Goal: Communication & Community: Answer question/provide support

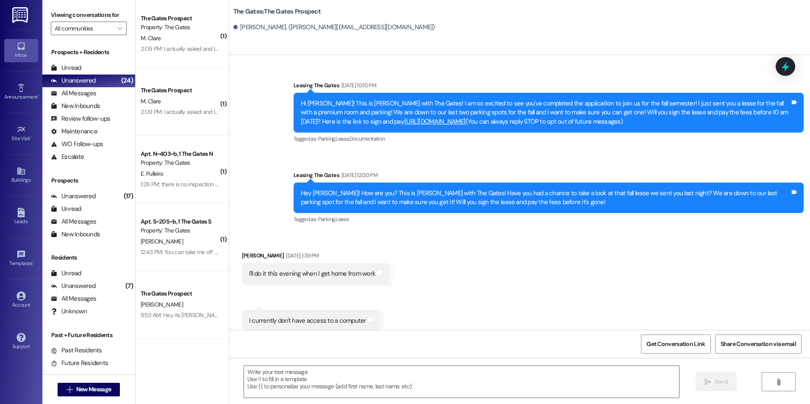
scroll to position [685, 0]
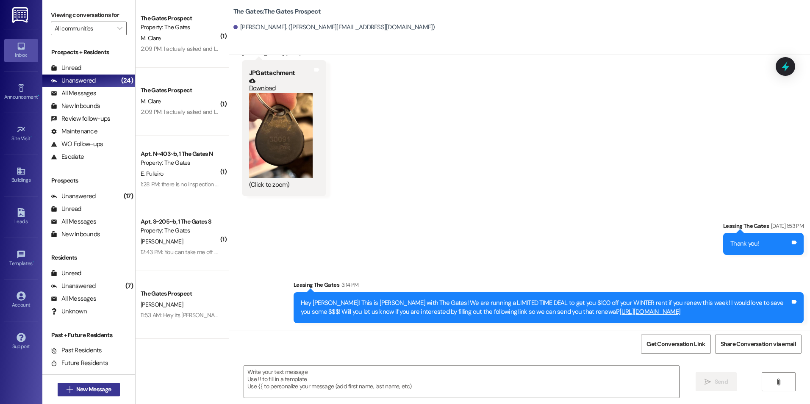
click at [102, 391] on span "New Message" at bounding box center [93, 389] width 35 height 9
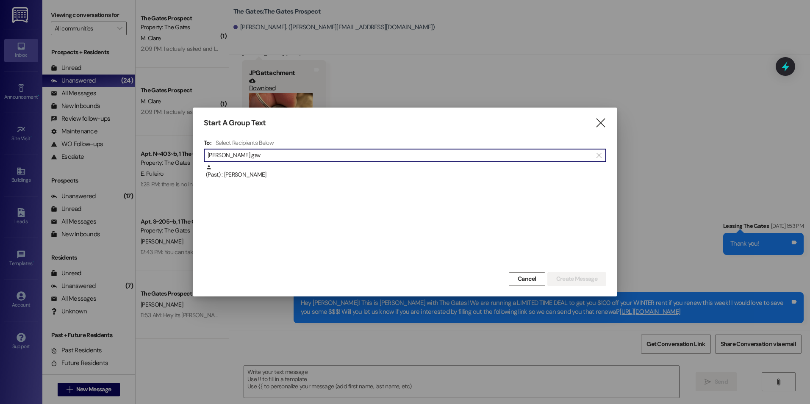
type input "[PERSON_NAME] gav"
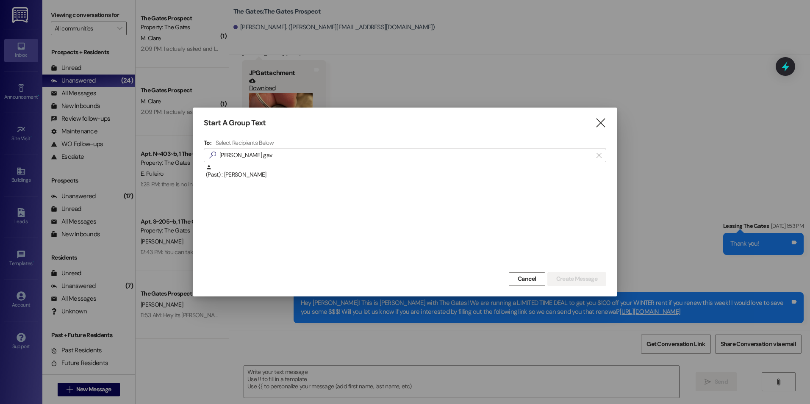
drag, startPoint x: 305, startPoint y: 189, endPoint x: 310, endPoint y: 178, distance: 11.9
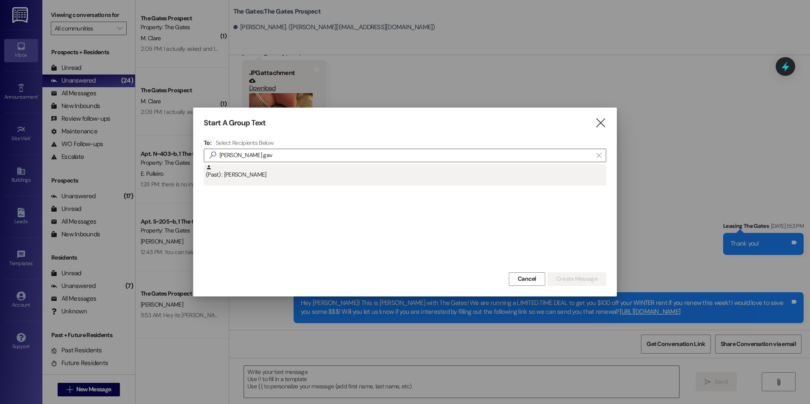
click at [305, 188] on div "(Past) : [PERSON_NAME]" at bounding box center [405, 217] width 402 height 106
click at [311, 177] on div "(Past) : [PERSON_NAME]" at bounding box center [406, 171] width 400 height 15
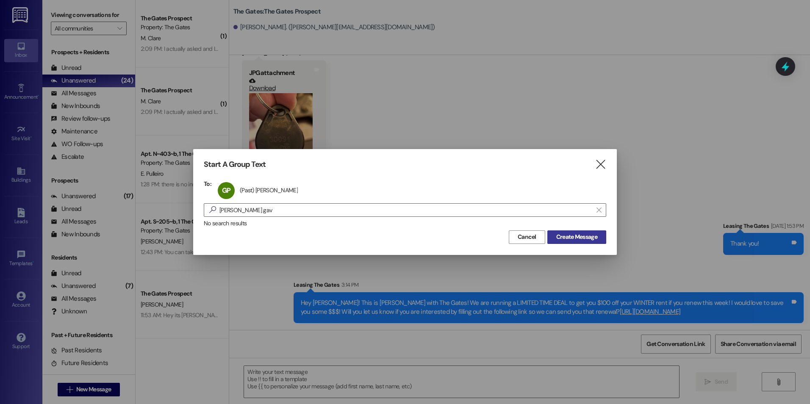
click at [560, 235] on span "Create Message" at bounding box center [576, 237] width 41 height 9
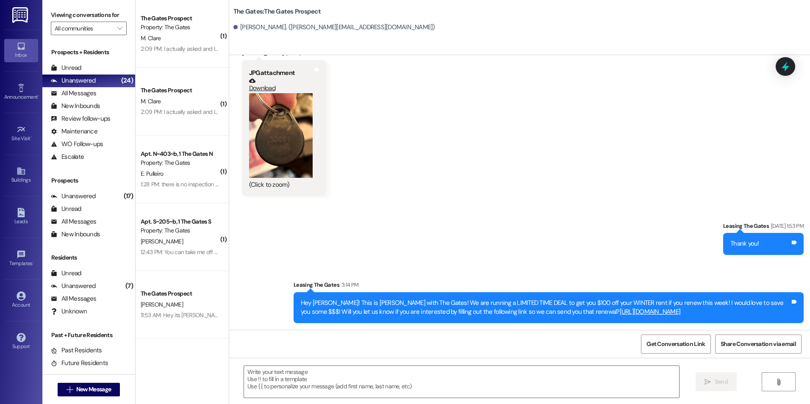
scroll to position [9471, 0]
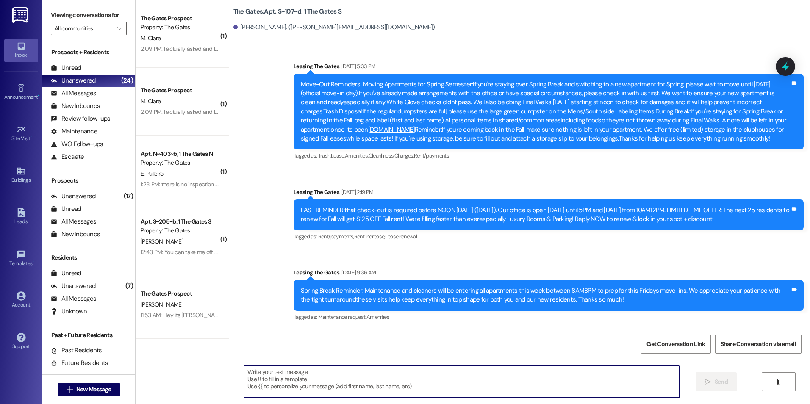
click at [280, 378] on textarea at bounding box center [461, 382] width 435 height 32
paste textarea "Hey [PERSON_NAME]! This is [PERSON_NAME] with The Gates! We are running a LIMIT…"
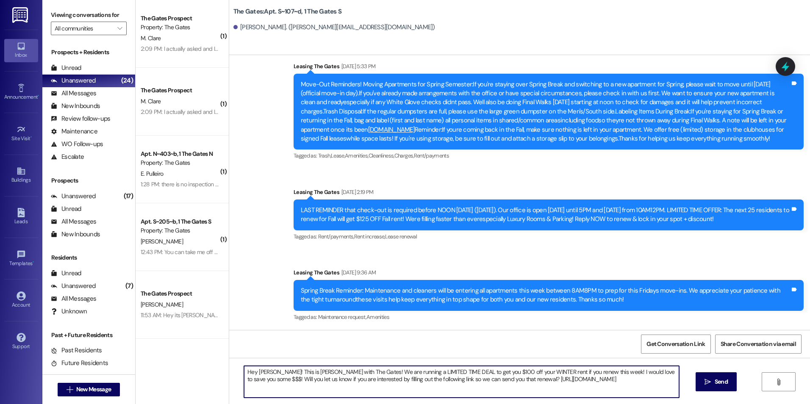
click at [266, 375] on textarea "Hey [PERSON_NAME]! This is [PERSON_NAME] with The Gates! We are running a LIMIT…" at bounding box center [461, 382] width 435 height 32
type textarea "Hey [PERSON_NAME]! This is [PERSON_NAME] with The Gates! We are running a LIMIT…"
click at [711, 380] on span " Send" at bounding box center [716, 381] width 27 height 9
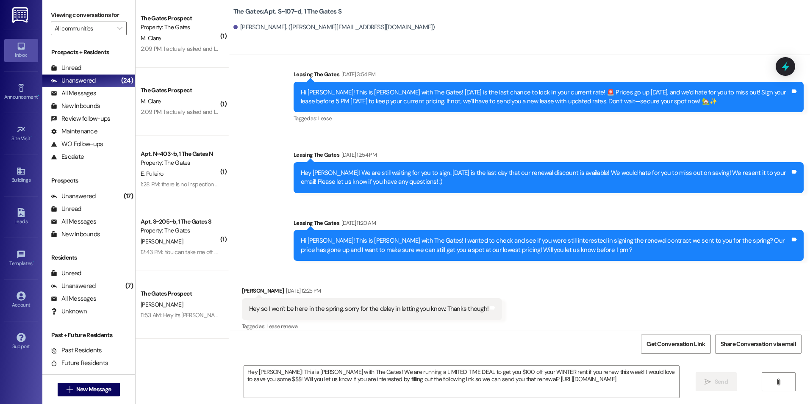
scroll to position [7095, 0]
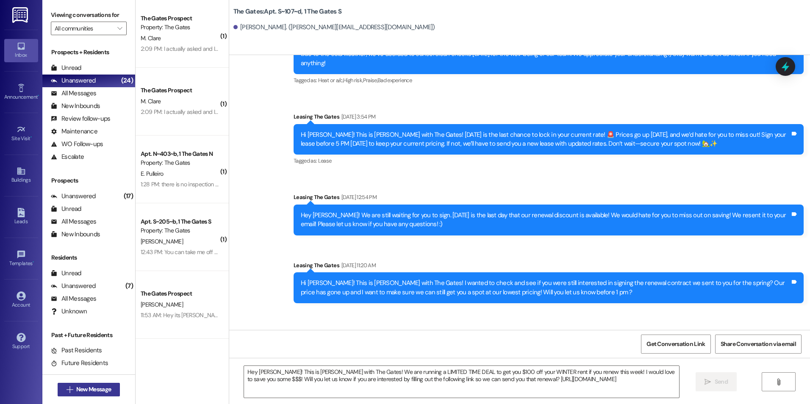
click at [74, 383] on button " New Message" at bounding box center [89, 390] width 63 height 14
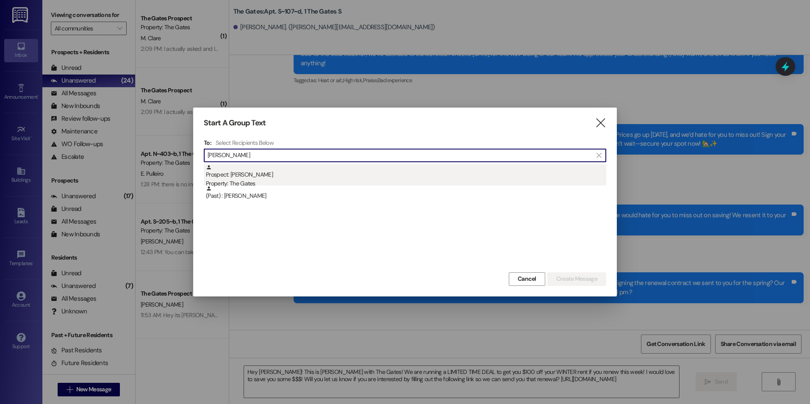
type input "[PERSON_NAME]"
click at [265, 174] on div "Prospect: [PERSON_NAME] Property: The Gates" at bounding box center [406, 176] width 400 height 24
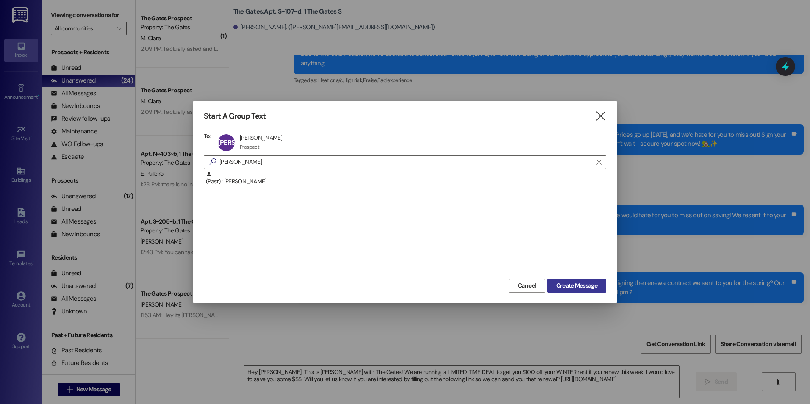
click at [583, 285] on span "Create Message" at bounding box center [576, 285] width 41 height 9
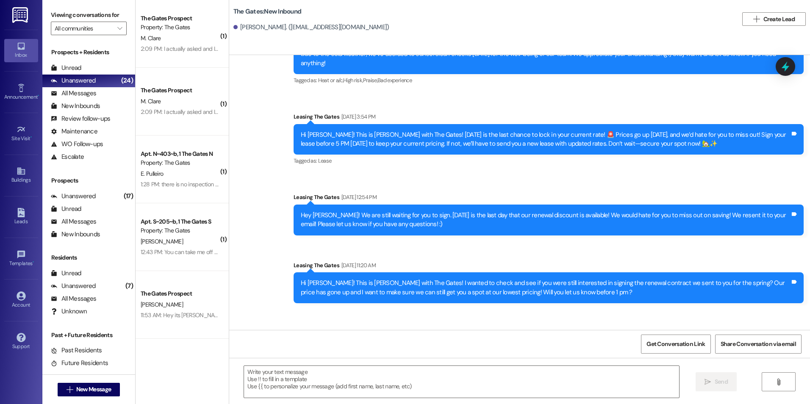
scroll to position [0, 0]
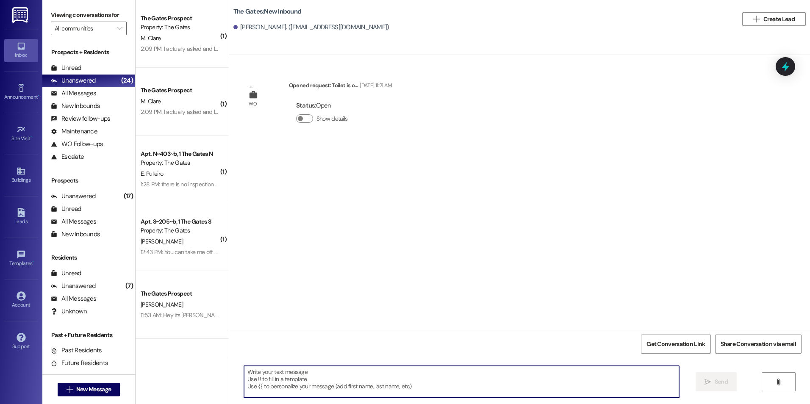
paste textarea "Hey [PERSON_NAME]! This is [PERSON_NAME] with The Gates! We are running a LIMIT…"
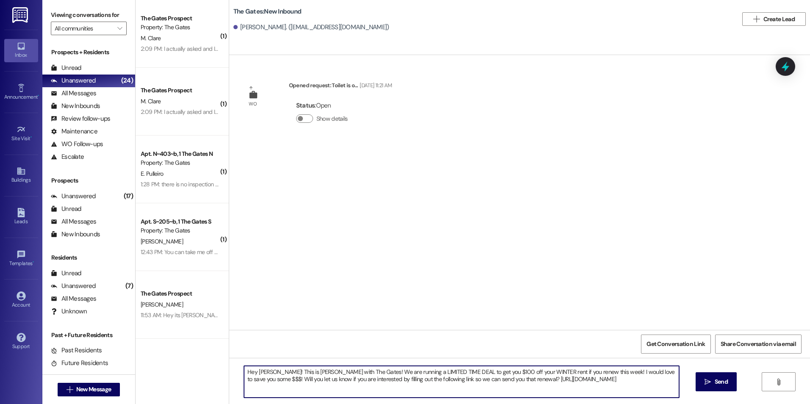
click at [267, 372] on textarea "Hey [PERSON_NAME]! This is [PERSON_NAME] with The Gates! We are running a LIMIT…" at bounding box center [461, 382] width 435 height 32
type textarea "Hey [PERSON_NAME]! This is [PERSON_NAME] with The Gates! We are running a LIMIT…"
click at [724, 379] on span "Send" at bounding box center [721, 381] width 13 height 9
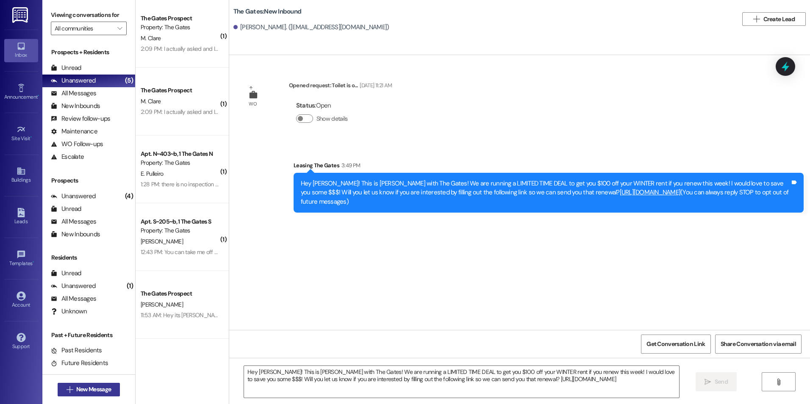
click at [101, 385] on span "New Message" at bounding box center [93, 389] width 35 height 9
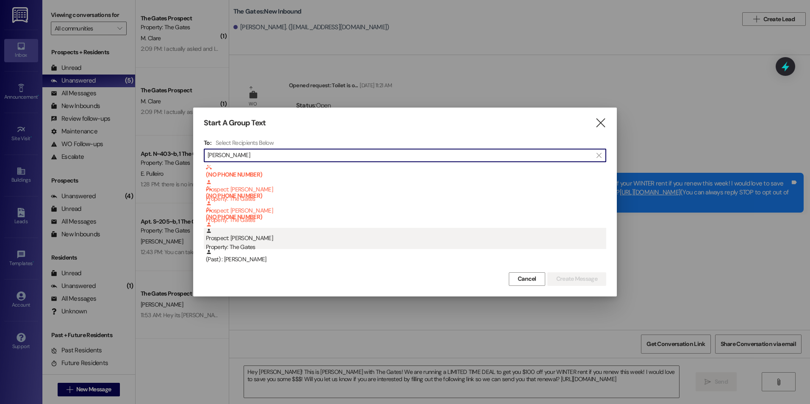
type input "[PERSON_NAME]"
click at [230, 240] on div "Prospect: [PERSON_NAME] Property: The Gates" at bounding box center [406, 240] width 400 height 24
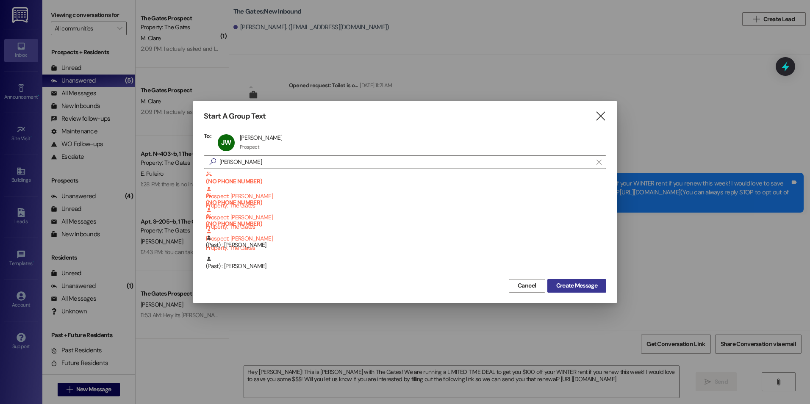
click at [584, 283] on span "Create Message" at bounding box center [576, 285] width 41 height 9
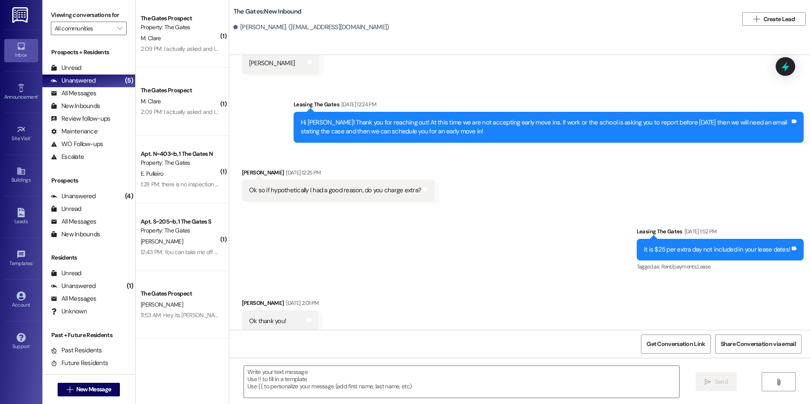
scroll to position [247, 0]
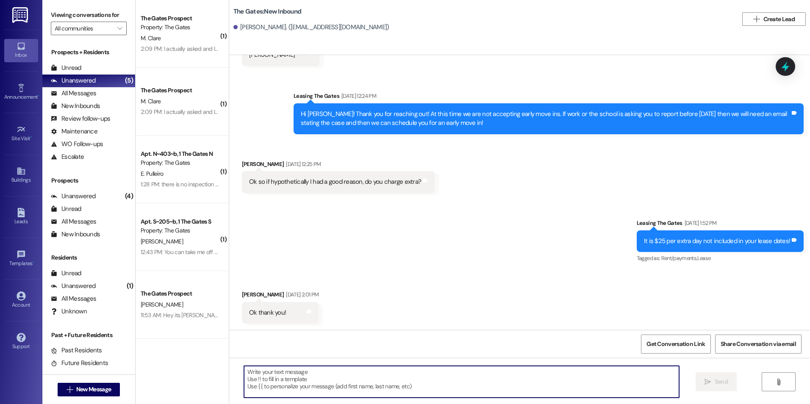
click at [300, 376] on textarea at bounding box center [461, 382] width 435 height 32
paste textarea "Hey [PERSON_NAME]! This is [PERSON_NAME] with The Gates! We are running a LIMIT…"
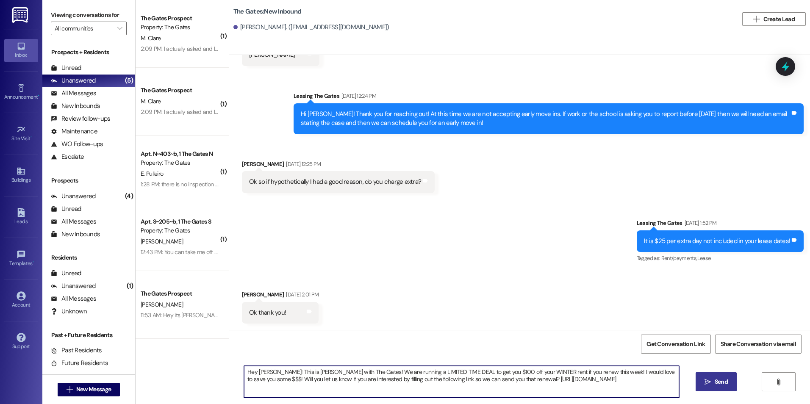
click at [266, 372] on textarea "Hey [PERSON_NAME]! This is [PERSON_NAME] with The Gates! We are running a LIMIT…" at bounding box center [461, 382] width 435 height 32
type textarea "Hey [PERSON_NAME]! This is [PERSON_NAME] with The Gates! We are running a LIMIT…"
click at [720, 384] on span "Send" at bounding box center [721, 381] width 13 height 9
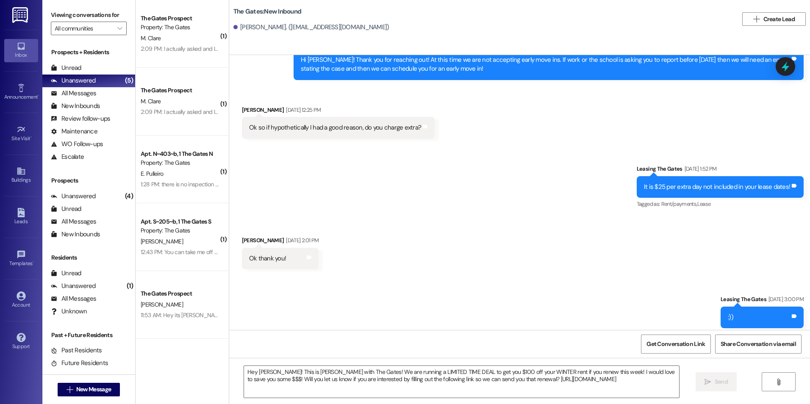
scroll to position [383, 0]
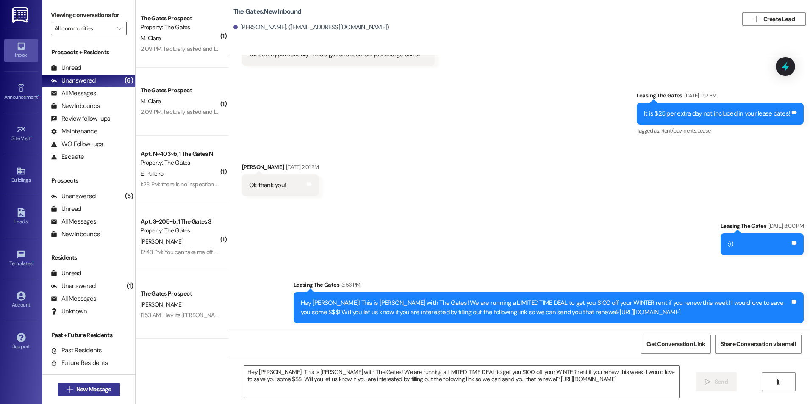
click at [111, 386] on button " New Message" at bounding box center [89, 390] width 63 height 14
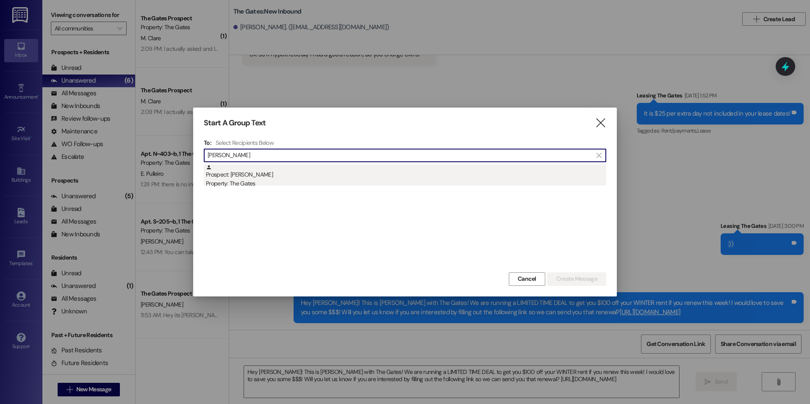
type input "[PERSON_NAME]"
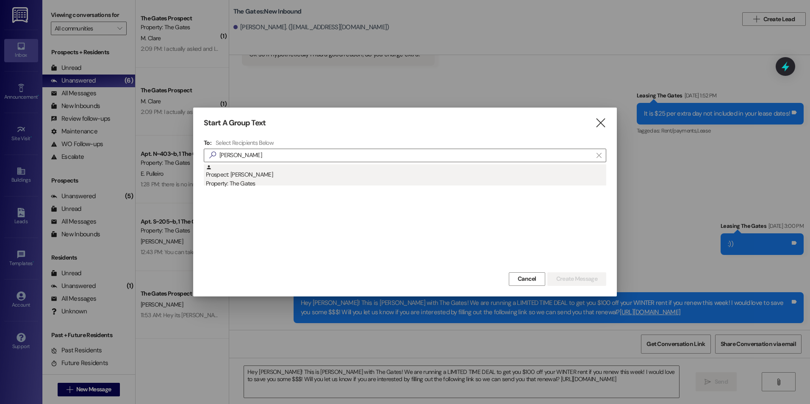
click at [299, 177] on div "Prospect: [PERSON_NAME] Property: The Gates" at bounding box center [406, 176] width 400 height 24
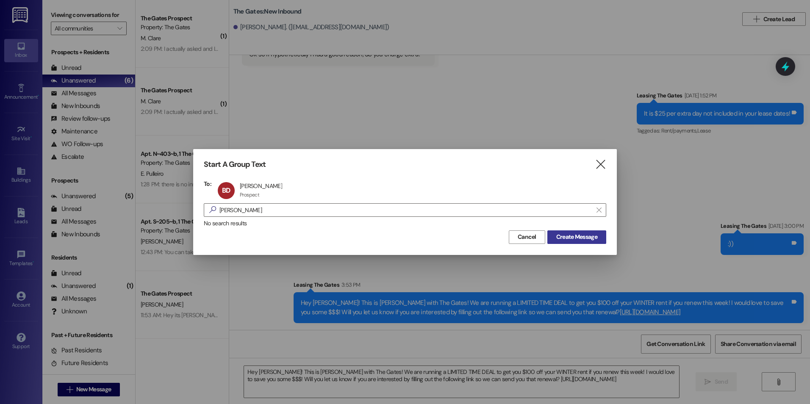
click at [580, 241] on span "Create Message" at bounding box center [576, 237] width 41 height 9
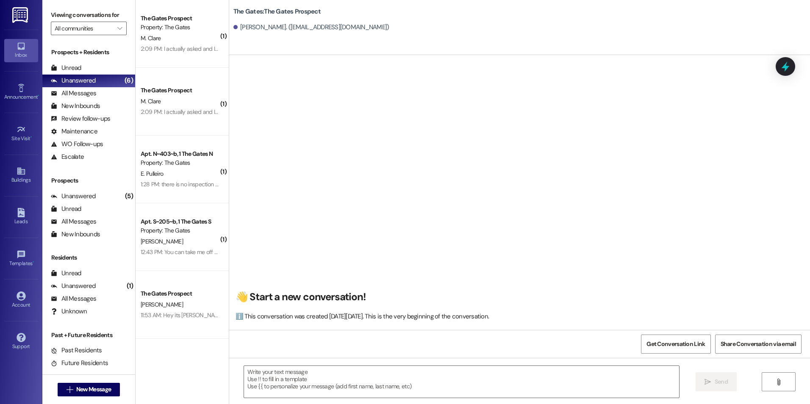
scroll to position [0, 0]
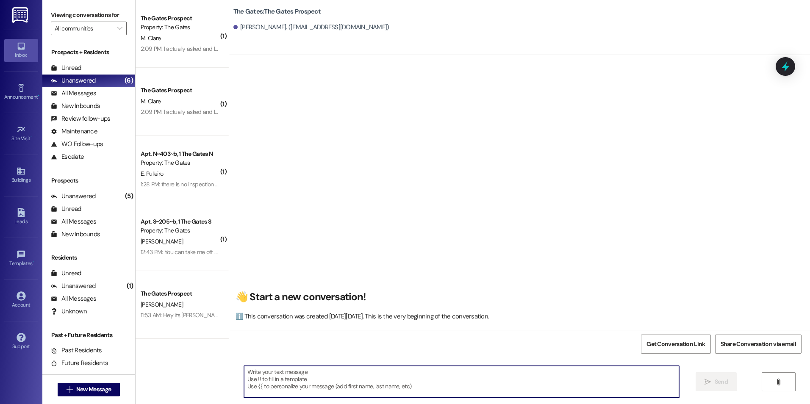
paste textarea "Hey [PERSON_NAME]! This is [PERSON_NAME] with The Gates! We are running a LIMIT…"
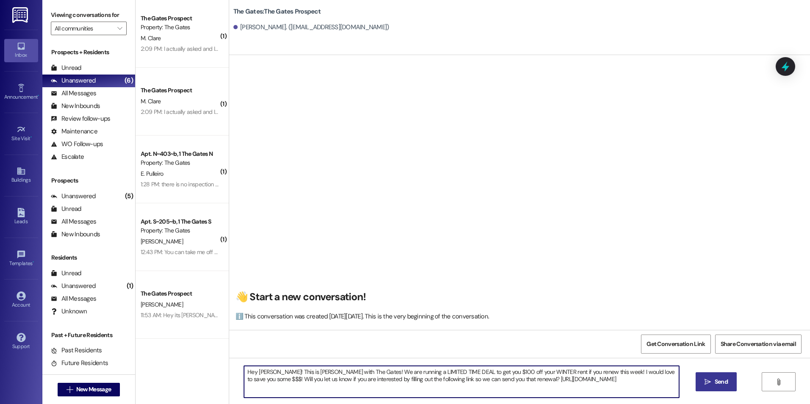
click at [263, 374] on textarea "Hey [PERSON_NAME]! This is [PERSON_NAME] with The Gates! We are running a LIMIT…" at bounding box center [461, 382] width 435 height 32
type textarea "Hey [PERSON_NAME]! This is [PERSON_NAME] with The Gates! We are running a LIMIT…"
click at [714, 376] on button " Send" at bounding box center [716, 381] width 41 height 19
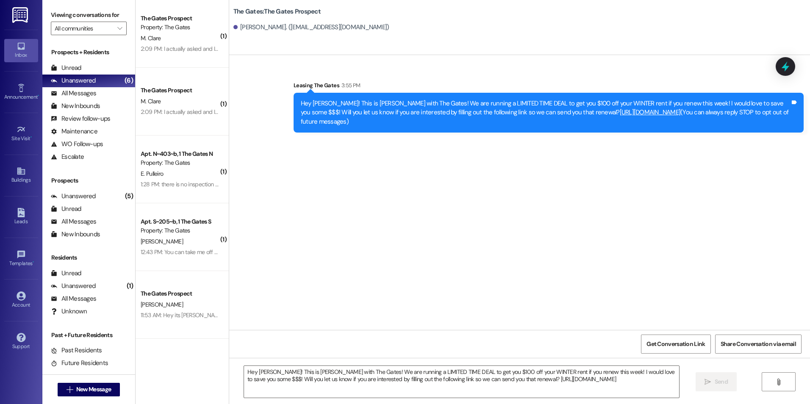
scroll to position [0, 0]
click at [114, 390] on button " New Message" at bounding box center [89, 390] width 63 height 14
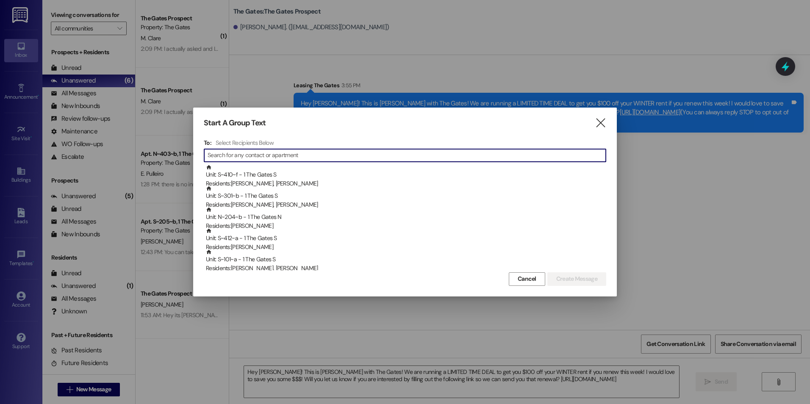
click at [316, 153] on input at bounding box center [407, 156] width 398 height 12
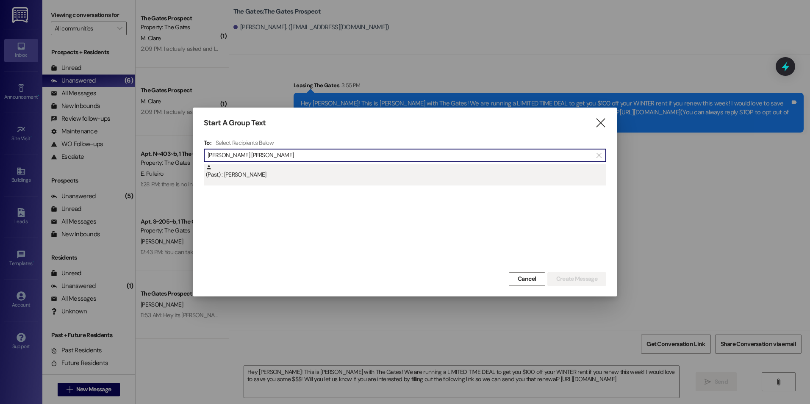
type input "[PERSON_NAME] [PERSON_NAME]"
click at [266, 173] on div "(Past) : [PERSON_NAME]" at bounding box center [406, 171] width 400 height 15
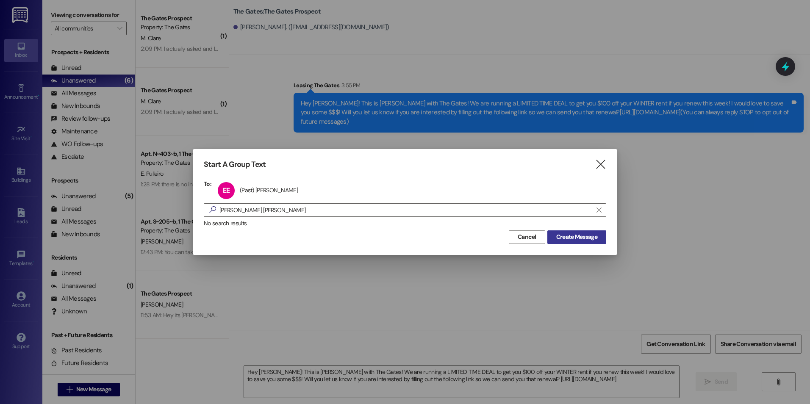
click at [596, 233] on button "Create Message" at bounding box center [576, 237] width 59 height 14
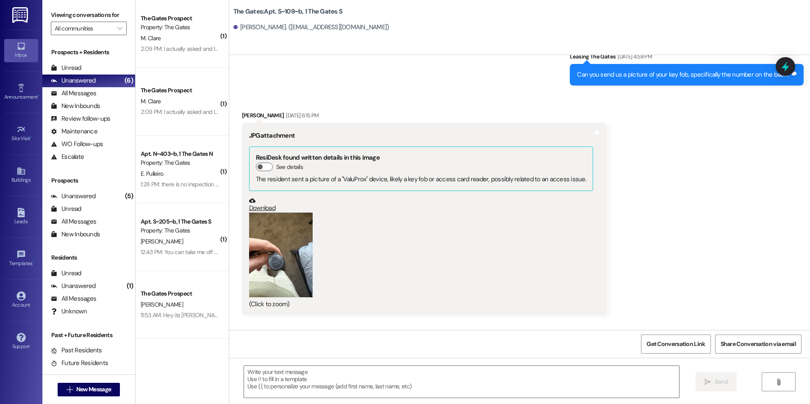
scroll to position [13606, 0]
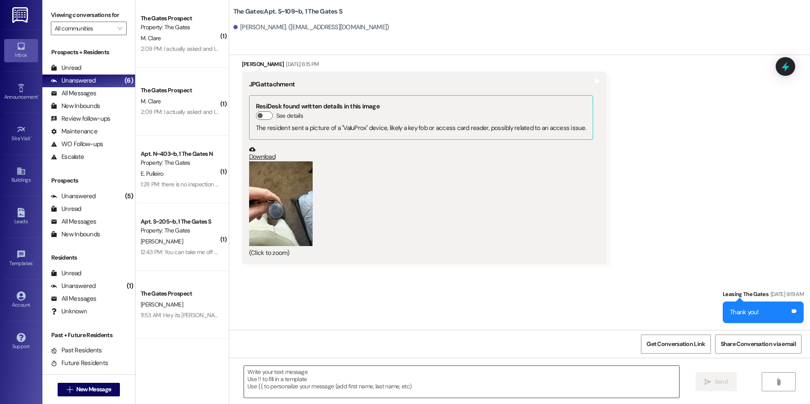
click at [269, 378] on textarea at bounding box center [461, 382] width 435 height 32
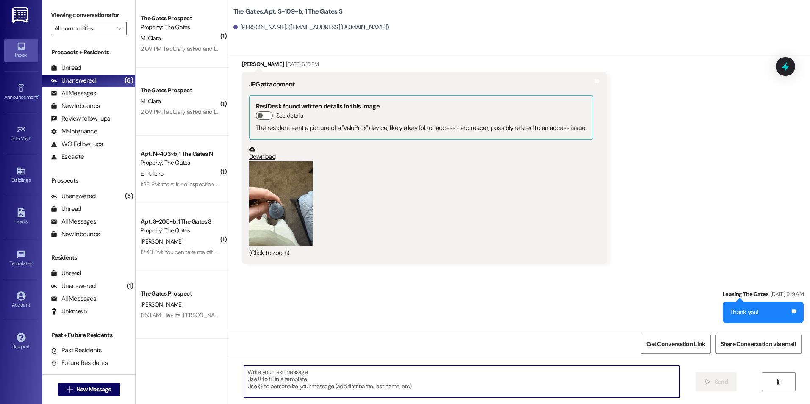
paste textarea "Hey [PERSON_NAME]! This is [PERSON_NAME] with The Gates! We are running a LIMIT…"
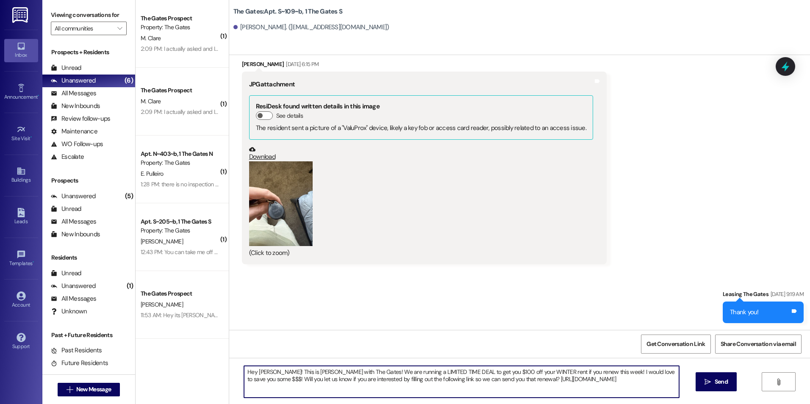
click at [266, 372] on textarea "Hey [PERSON_NAME]! This is [PERSON_NAME] with The Gates! We are running a LIMIT…" at bounding box center [461, 382] width 435 height 32
type textarea "Hey [PERSON_NAME]! This is [PERSON_NAME] with The Gates! We are running a LIMIT…"
click at [717, 381] on span "Send" at bounding box center [721, 381] width 13 height 9
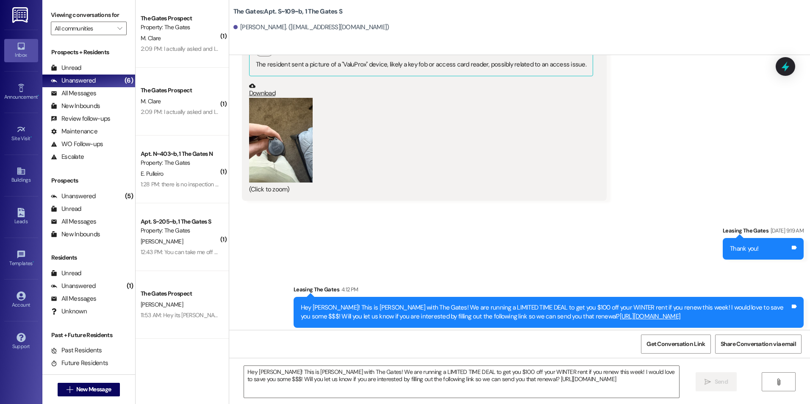
scroll to position [13684, 0]
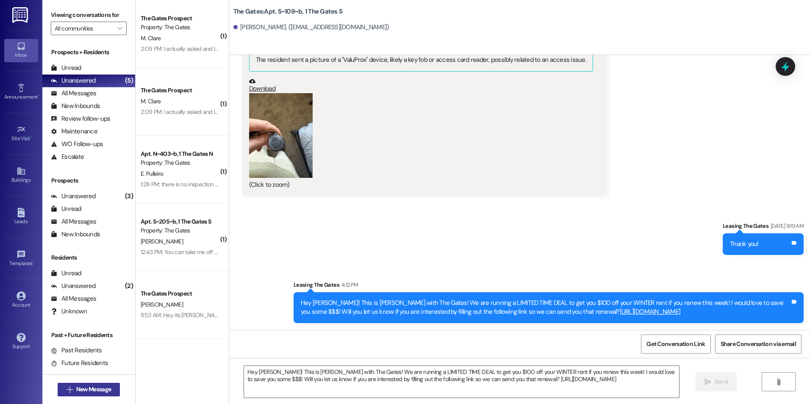
click at [79, 392] on span "New Message" at bounding box center [93, 389] width 35 height 9
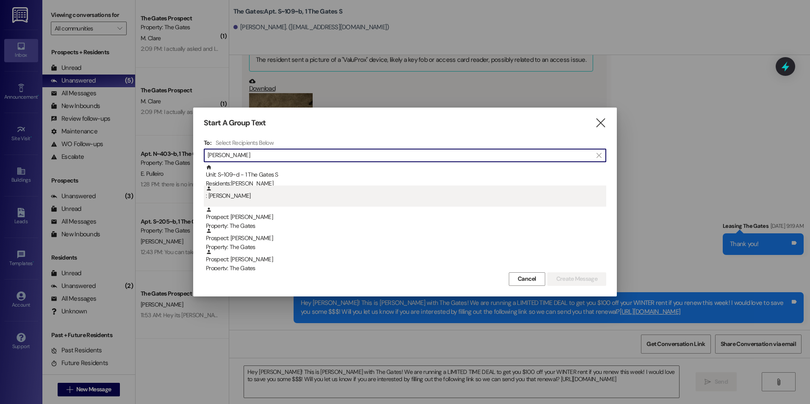
type input "[PERSON_NAME]"
click at [284, 196] on div ": [PERSON_NAME]" at bounding box center [406, 193] width 400 height 15
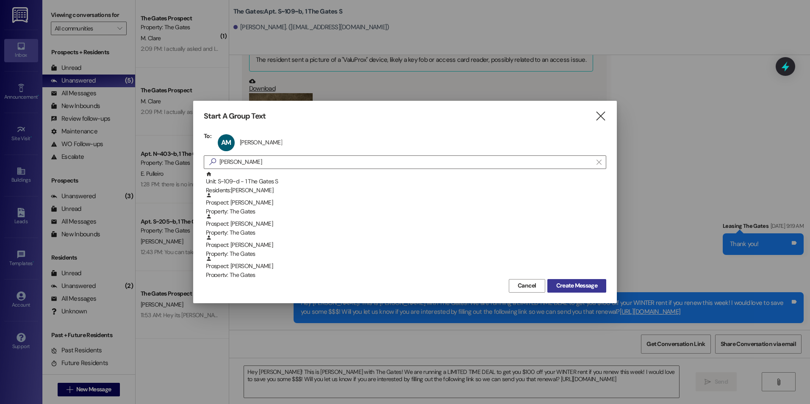
click at [571, 288] on span "Create Message" at bounding box center [576, 285] width 41 height 9
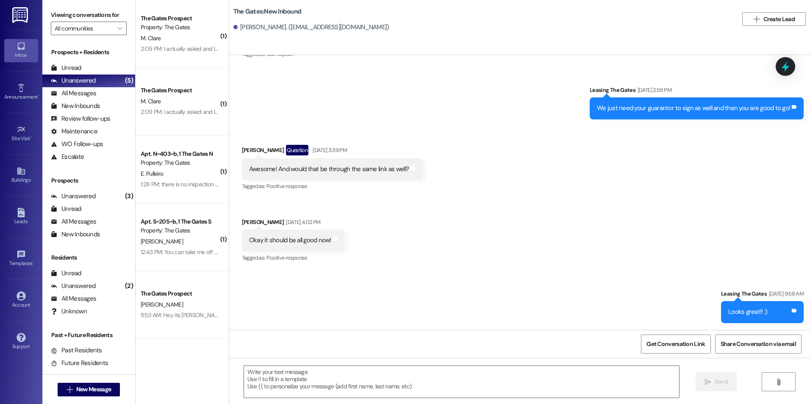
scroll to position [194, 0]
click at [315, 374] on textarea at bounding box center [461, 382] width 435 height 32
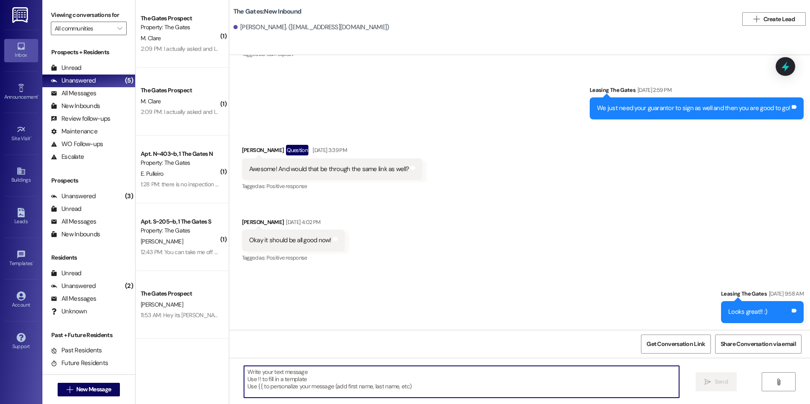
paste textarea "Hey [PERSON_NAME]! This is [PERSON_NAME] with The Gates! We are running a LIMIT…"
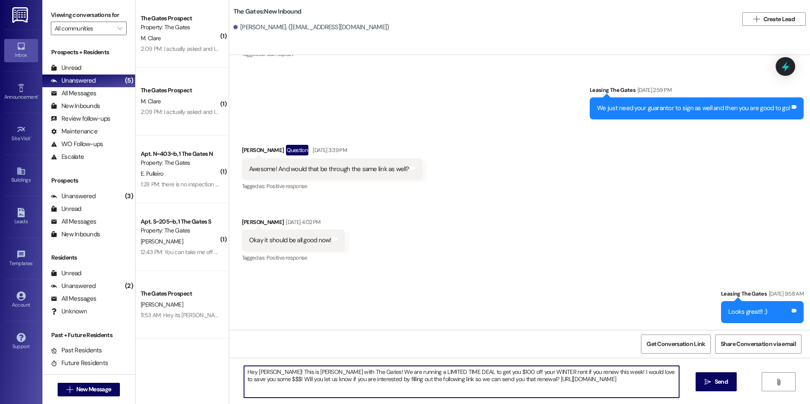
click at [265, 372] on textarea "Hey [PERSON_NAME]! This is [PERSON_NAME] with The Gates! We are running a LIMIT…" at bounding box center [461, 382] width 435 height 32
click at [267, 372] on textarea "Hey [PERSON_NAME]! This is [PERSON_NAME] with The Gates! We are running a LIMIT…" at bounding box center [461, 382] width 435 height 32
type textarea "Hey [PERSON_NAME]! This is [PERSON_NAME] with The Gates! We are running a LIMIT…"
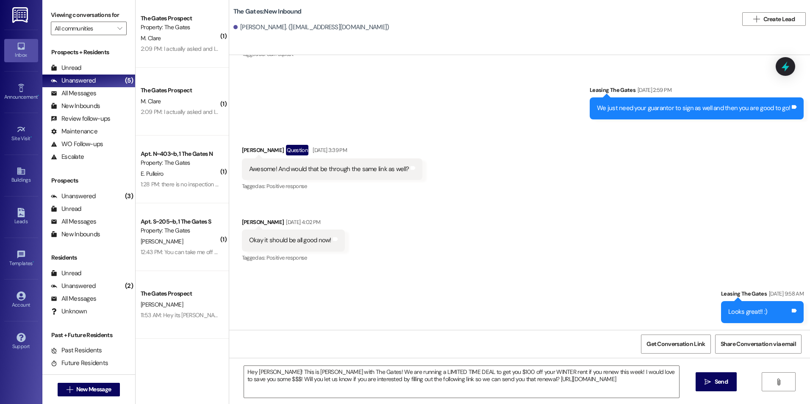
click at [709, 379] on icon "" at bounding box center [707, 382] width 6 height 7
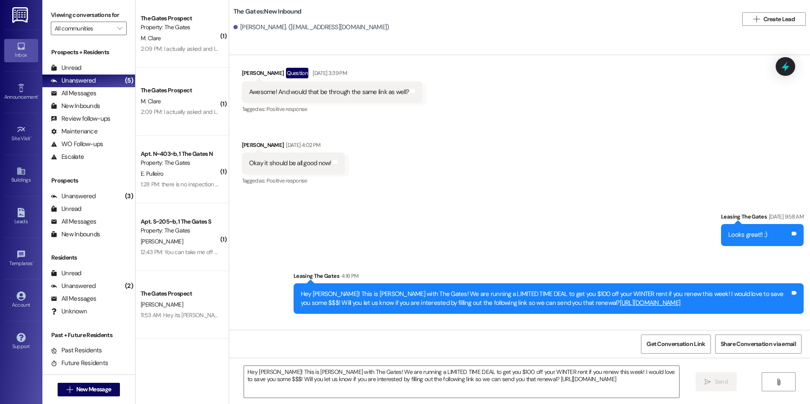
scroll to position [330, 0]
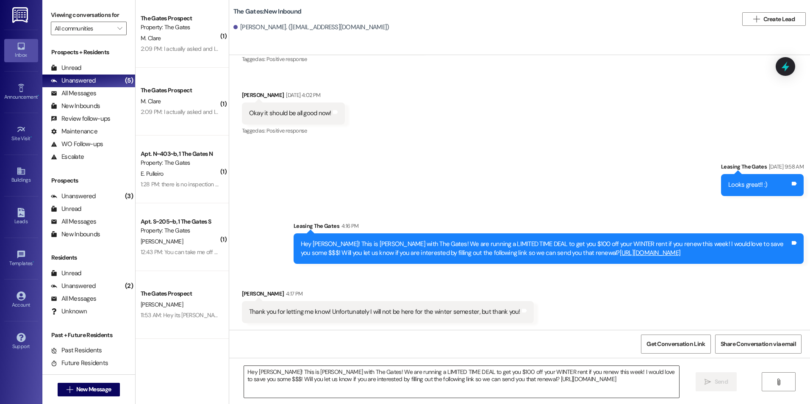
click at [519, 373] on textarea "Hey [PERSON_NAME]! This is [PERSON_NAME] with The Gates! We are running a LIMIT…" at bounding box center [461, 382] width 435 height 32
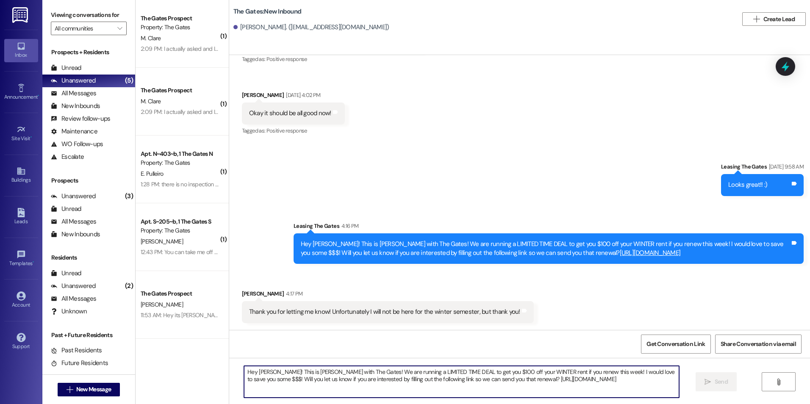
click at [519, 373] on textarea "Hey [PERSON_NAME]! This is [PERSON_NAME] with The Gates! We are running a LIMIT…" at bounding box center [461, 382] width 435 height 32
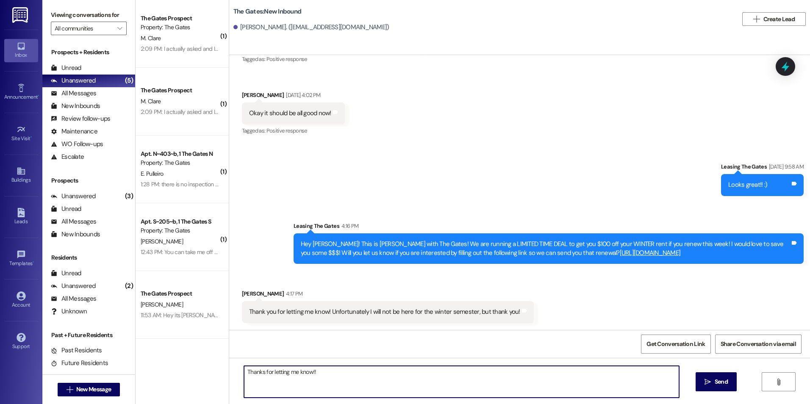
click at [293, 372] on textarea "Thanks for letting me know!!" at bounding box center [461, 382] width 435 height 32
click at [426, 387] on textarea "Thanks for letting us know!!" at bounding box center [461, 382] width 435 height 32
type textarea "Thanks for letting us know!!"
click at [718, 384] on span "Send" at bounding box center [721, 381] width 13 height 9
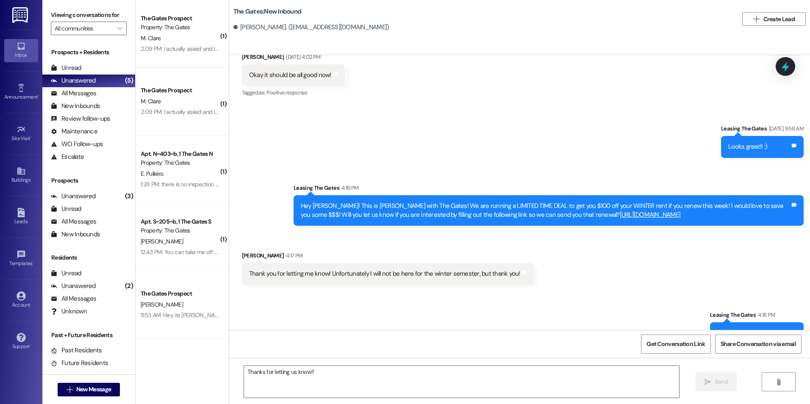
scroll to position [389, 0]
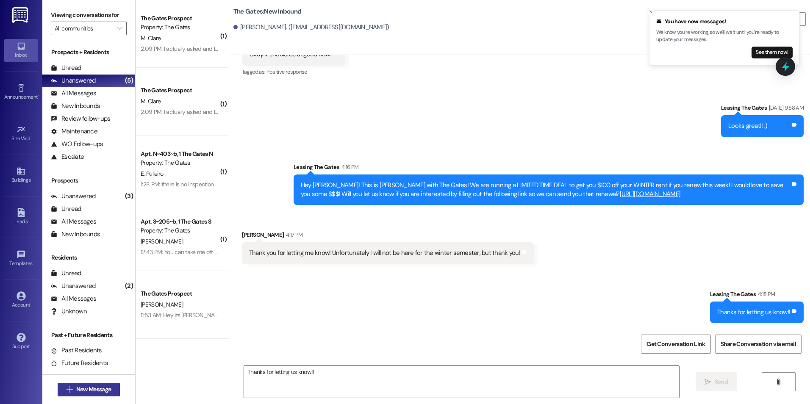
click at [67, 393] on span " New Message" at bounding box center [89, 389] width 48 height 9
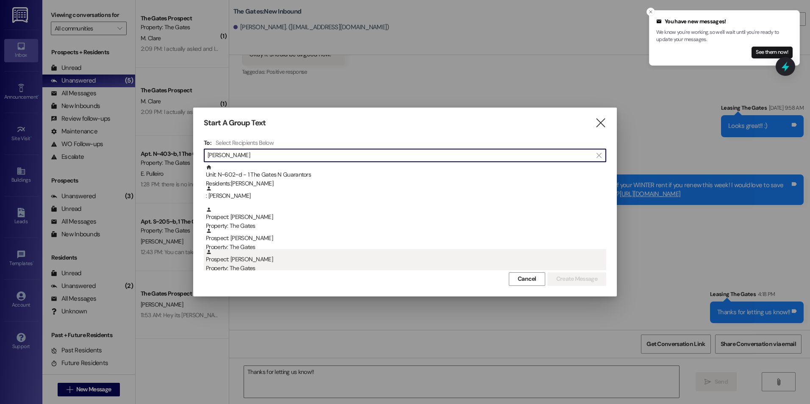
type input "[PERSON_NAME]"
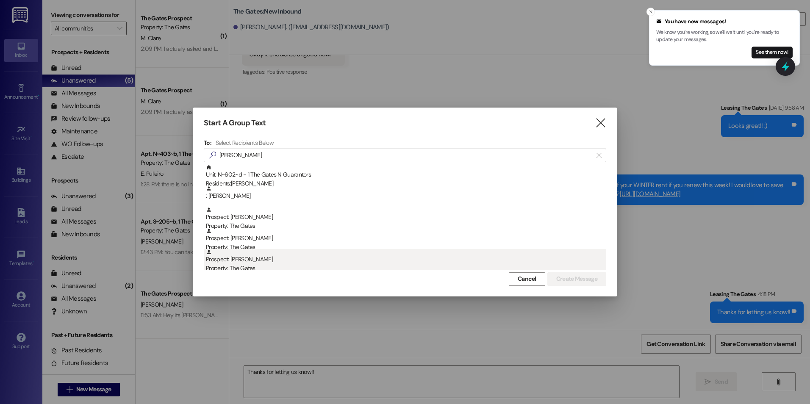
click at [256, 269] on div "Property: The Gates" at bounding box center [406, 268] width 400 height 9
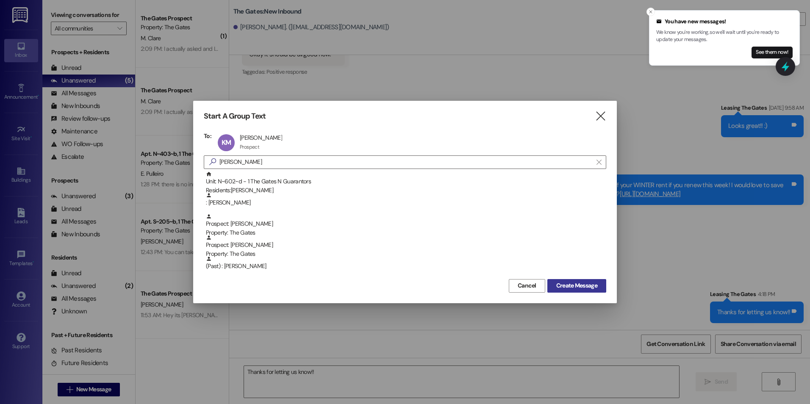
click at [585, 284] on span "Create Message" at bounding box center [576, 285] width 41 height 9
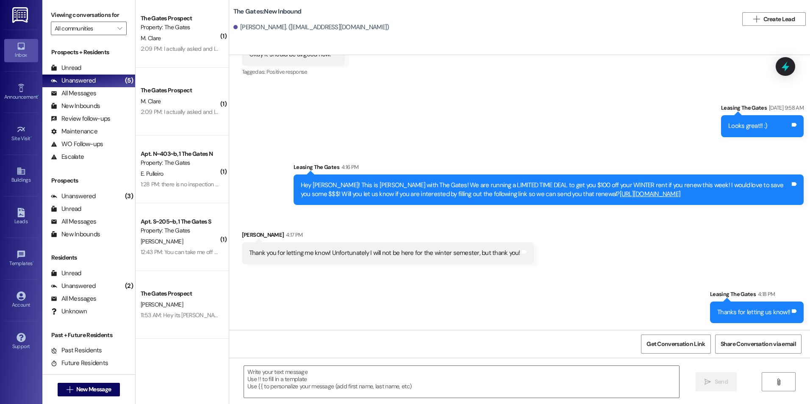
scroll to position [0, 0]
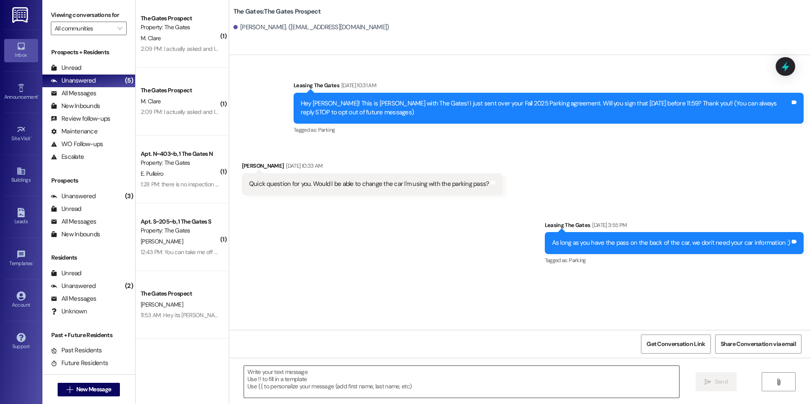
click at [261, 380] on textarea at bounding box center [461, 382] width 435 height 32
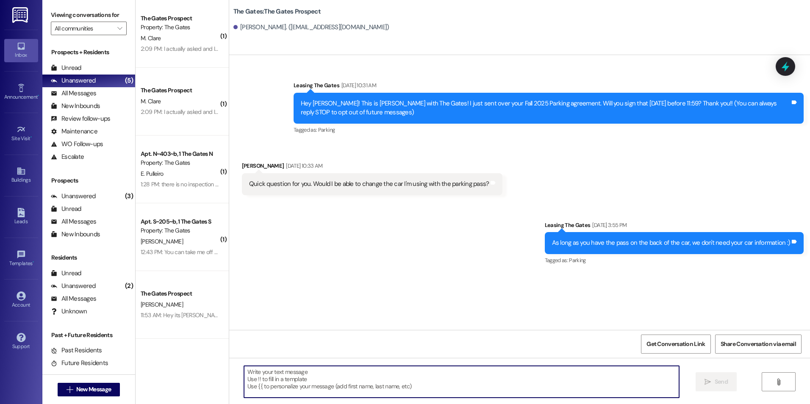
paste textarea "Hey [PERSON_NAME]! This is [PERSON_NAME] with The Gates! We are running a LIMIT…"
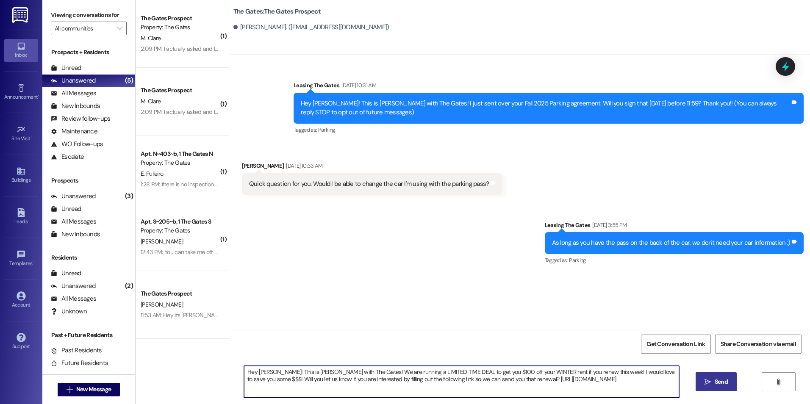
click at [266, 372] on textarea "Hey [PERSON_NAME]! This is [PERSON_NAME] with The Gates! We are running a LIMIT…" at bounding box center [461, 382] width 435 height 32
click at [622, 384] on textarea "Hey [PERSON_NAME]! This is [PERSON_NAME] with The Gates! We are running a LIMIT…" at bounding box center [461, 382] width 435 height 32
click at [637, 380] on textarea "Hey [PERSON_NAME]! This is [PERSON_NAME] with The Gates! We are running a LIMIT…" at bounding box center [461, 382] width 435 height 32
click at [615, 383] on textarea "Hey [PERSON_NAME]! This is [PERSON_NAME] with The Gates! We are running a LIMIT…" at bounding box center [461, 382] width 435 height 32
click at [639, 383] on textarea "Hey [PERSON_NAME]! This is [PERSON_NAME] with The Gates! We are running a LIMIT…" at bounding box center [461, 382] width 435 height 32
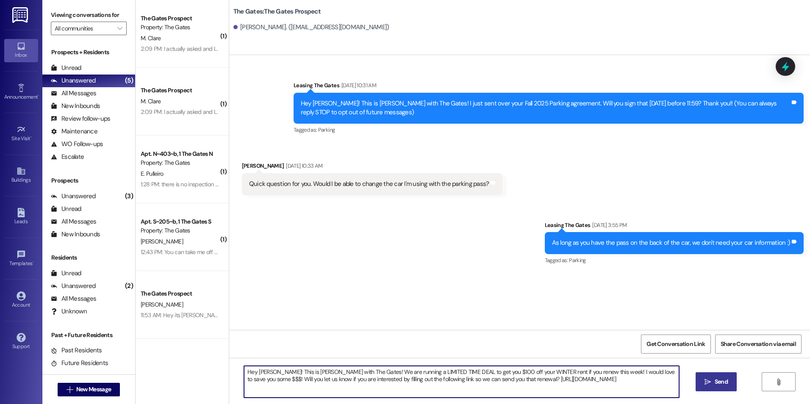
click at [628, 398] on textarea "Hey [PERSON_NAME]! This is [PERSON_NAME] with The Gates! We are running a LIMIT…" at bounding box center [461, 382] width 435 height 32
type textarea "Hey [PERSON_NAME]! This is [PERSON_NAME] with The Gates! We are running a LIMIT…"
click at [725, 381] on span "Send" at bounding box center [721, 381] width 13 height 9
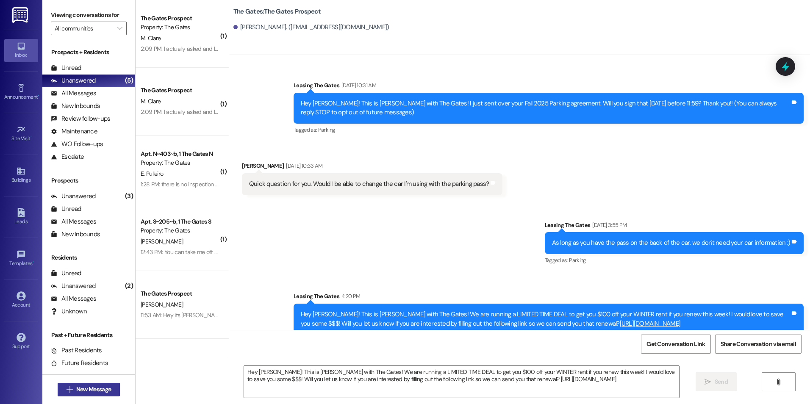
click at [76, 387] on span "New Message" at bounding box center [93, 389] width 35 height 9
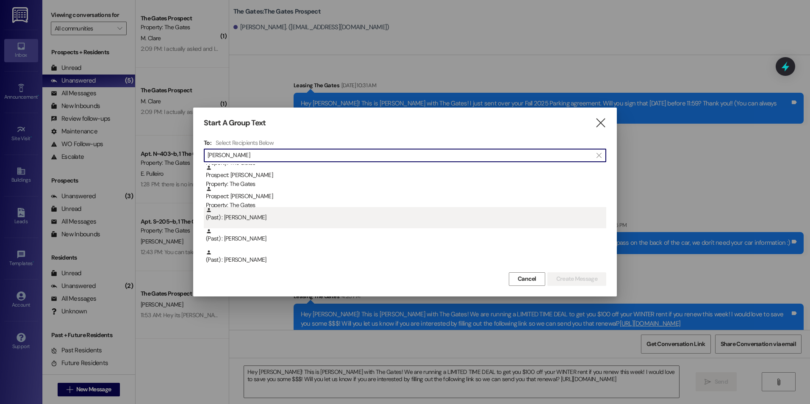
scroll to position [127, 0]
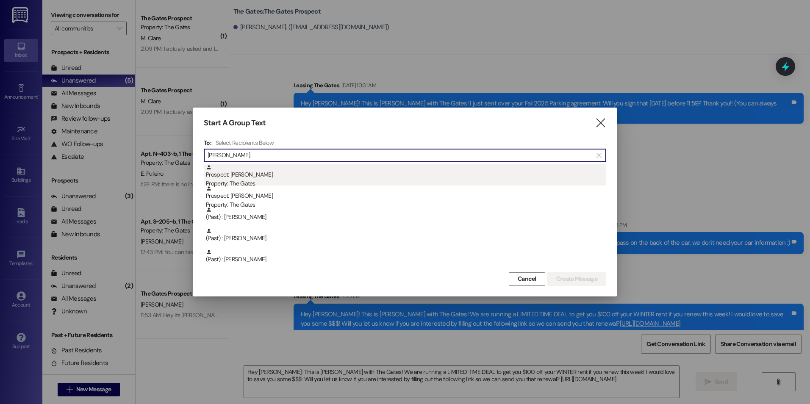
type input "[PERSON_NAME]"
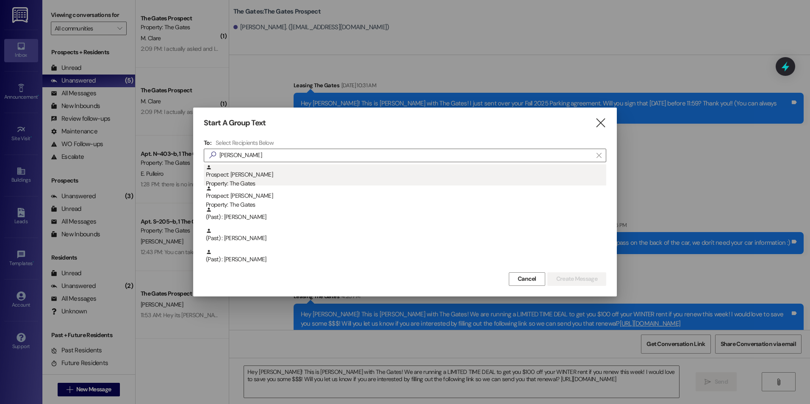
click at [304, 177] on div "Prospect: [PERSON_NAME] Property: The Gates" at bounding box center [406, 176] width 400 height 24
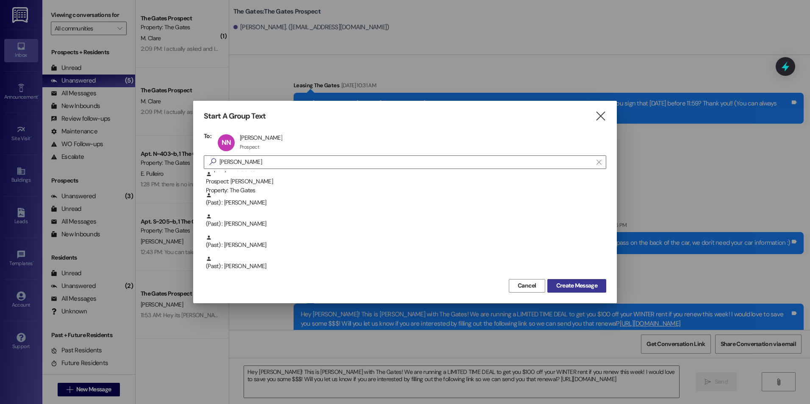
click at [566, 284] on span "Create Message" at bounding box center [576, 285] width 41 height 9
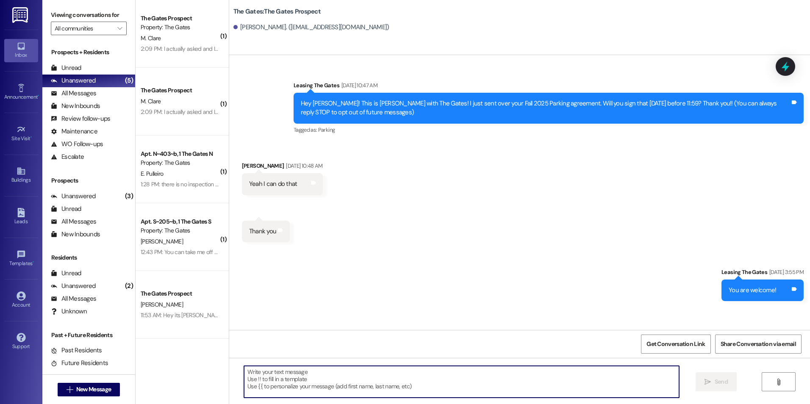
click at [252, 379] on textarea at bounding box center [461, 382] width 435 height 32
paste textarea "Hey [PERSON_NAME]! This is [PERSON_NAME] with The Gates! We are running a LIMIT…"
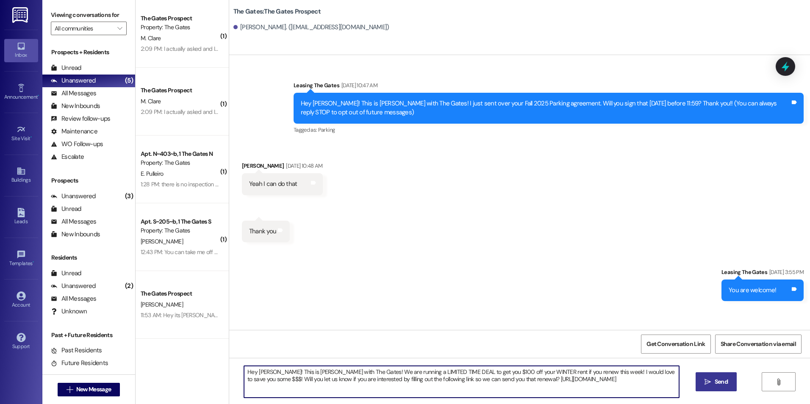
click at [266, 372] on textarea "Hey [PERSON_NAME]! This is [PERSON_NAME] with The Gates! We are running a LIMIT…" at bounding box center [461, 382] width 435 height 32
click at [658, 387] on textarea "Hey [PERSON_NAME]! This is [PERSON_NAME] with The Gates! We are running a LIMIT…" at bounding box center [461, 382] width 435 height 32
type textarea "Hey [PERSON_NAME]! This is [PERSON_NAME] with The Gates! We are running a LIMIT…"
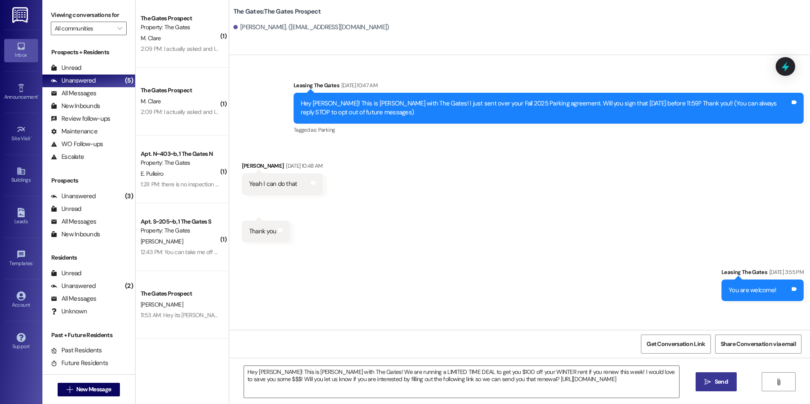
click at [715, 381] on span "Send" at bounding box center [721, 381] width 13 height 9
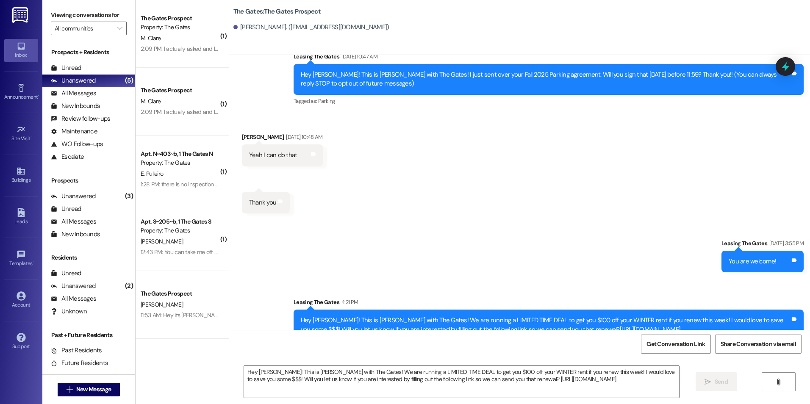
scroll to position [55, 0]
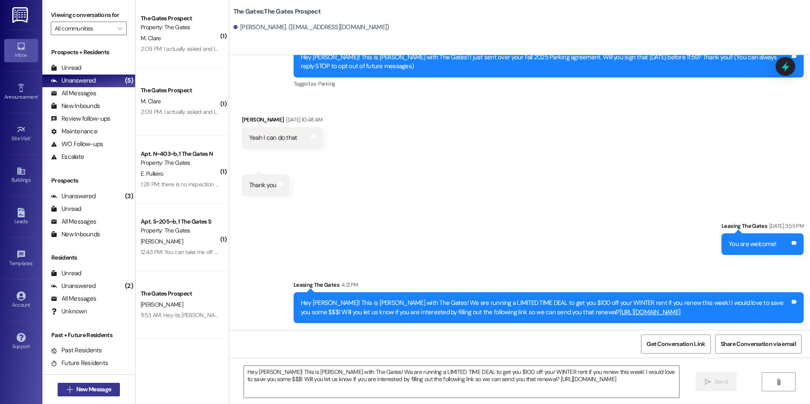
click at [91, 386] on span "New Message" at bounding box center [93, 389] width 35 height 9
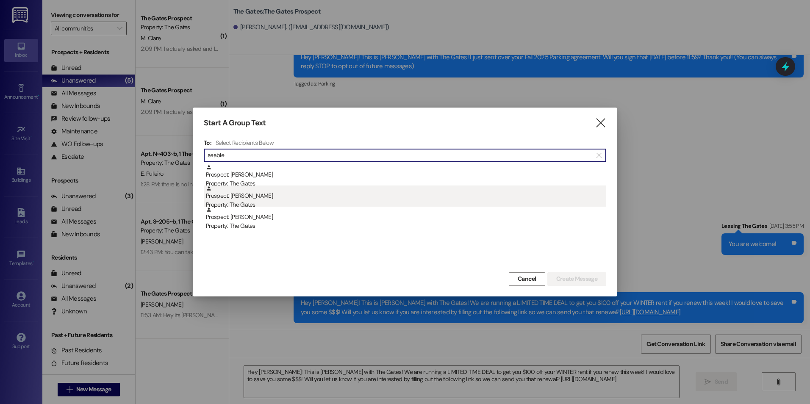
type input "seable"
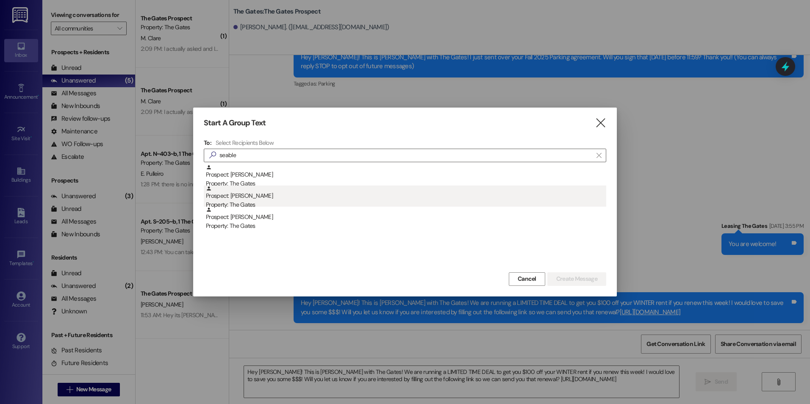
click at [330, 190] on div "Prospect: [PERSON_NAME] Property: The Gates" at bounding box center [406, 198] width 400 height 24
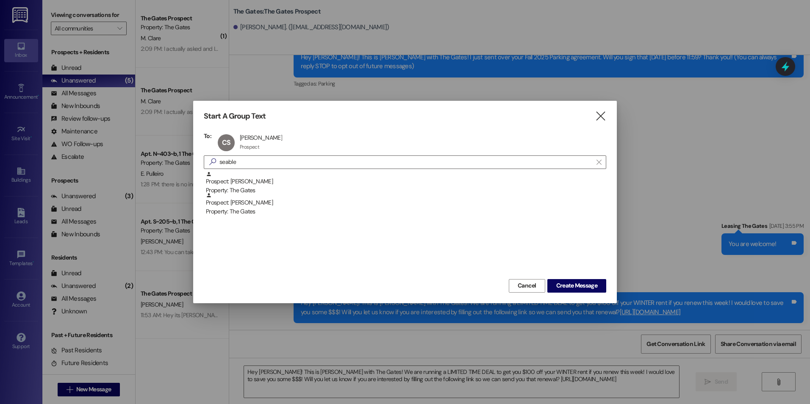
click at [584, 294] on div "Start A Group Text  To: [PERSON_NAME] [PERSON_NAME] Seable Prospect Prospect c…" at bounding box center [405, 202] width 424 height 202
click at [588, 286] on span "Create Message" at bounding box center [576, 285] width 41 height 9
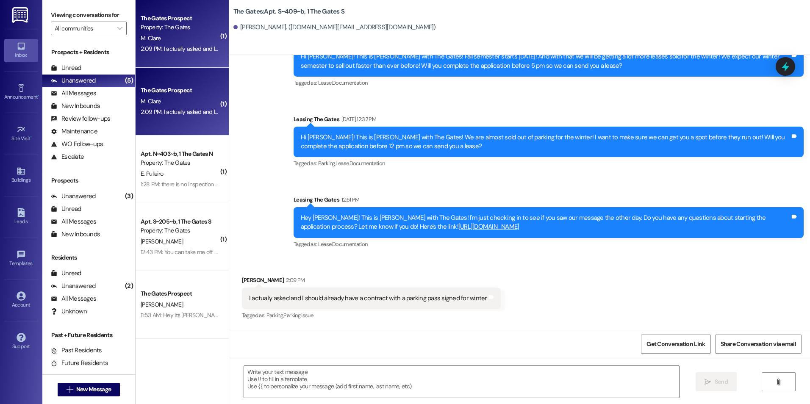
scroll to position [16347, 0]
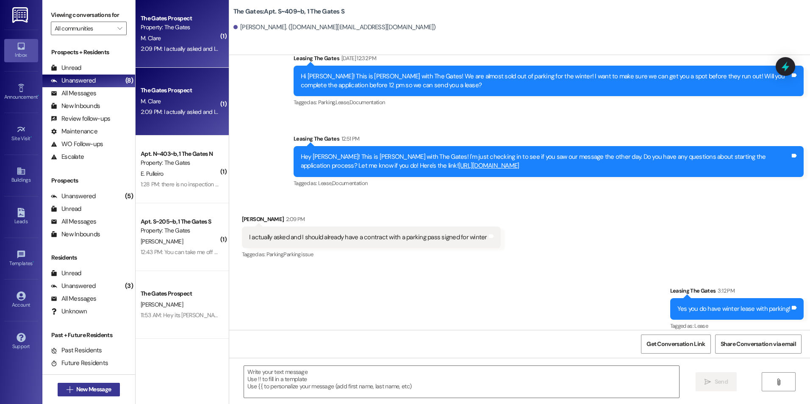
click at [80, 386] on span "New Message" at bounding box center [93, 389] width 35 height 9
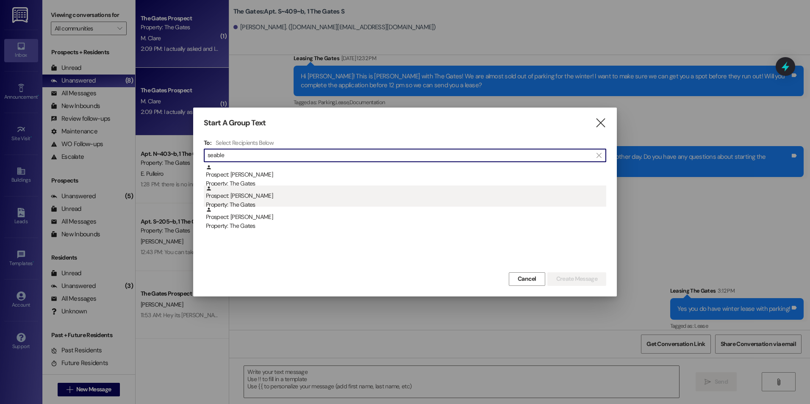
type input "seable"
click at [300, 200] on div "Prospect: [PERSON_NAME] Property: The Gates" at bounding box center [406, 198] width 400 height 24
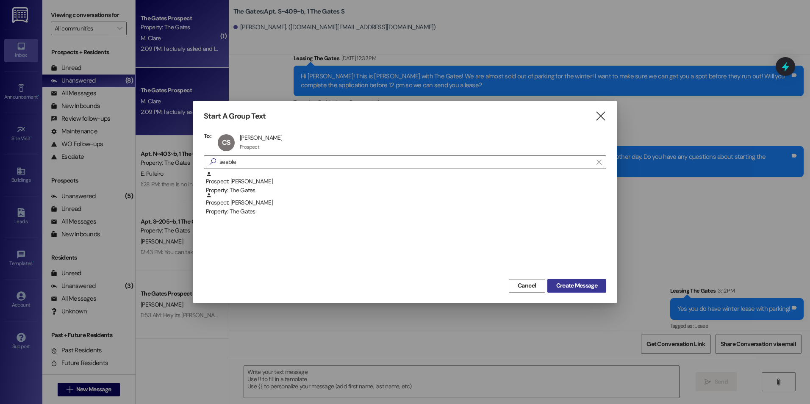
click at [582, 286] on span "Create Message" at bounding box center [576, 285] width 41 height 9
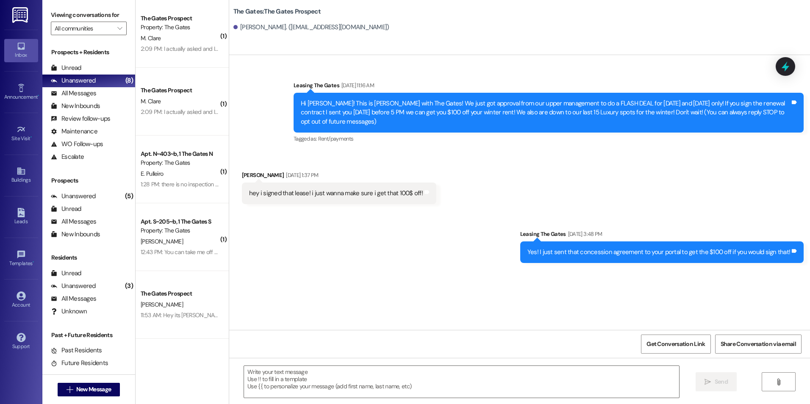
scroll to position [0, 0]
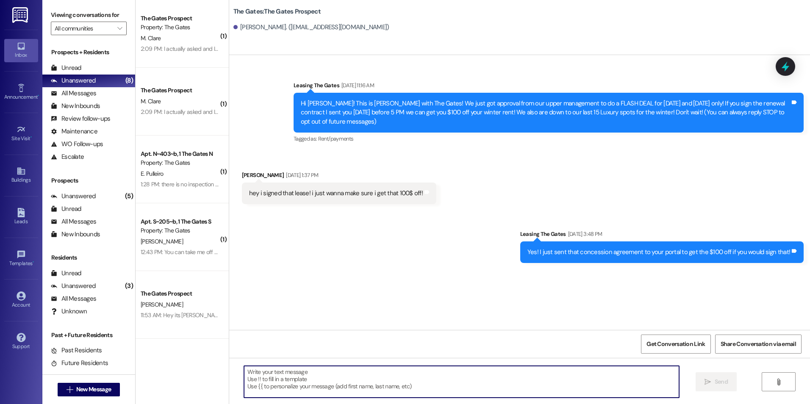
click at [271, 374] on textarea at bounding box center [461, 382] width 435 height 32
paste textarea "Hey [PERSON_NAME]! This is [PERSON_NAME] with The Gates! We are running a LIMIT…"
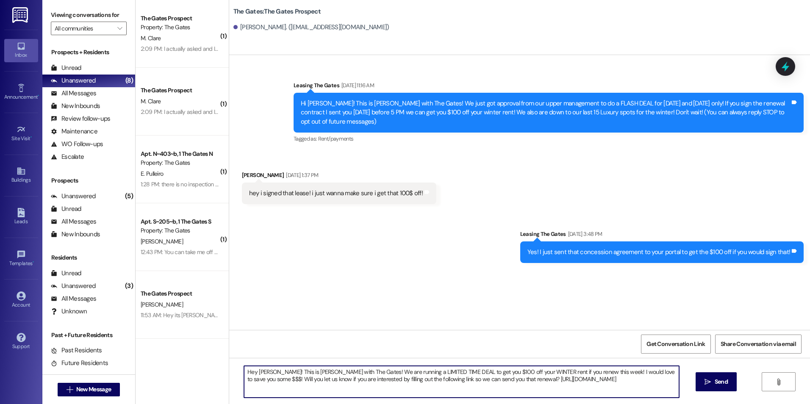
drag, startPoint x: 266, startPoint y: 373, endPoint x: 268, endPoint y: 386, distance: 13.7
click at [266, 376] on textarea "Hey [PERSON_NAME]! This is [PERSON_NAME] with The Gates! We are running a LIMIT…" at bounding box center [461, 382] width 435 height 32
click at [285, 385] on textarea "Hey [PERSON_NAME]! This is [PERSON_NAME] with The Gates! We are running a LIMIT…" at bounding box center [461, 382] width 435 height 32
click at [267, 371] on textarea "Hey [PERSON_NAME]! This is [PERSON_NAME] with The Gates! We are running a LIMIT…" at bounding box center [461, 382] width 435 height 32
type textarea "Hey [PERSON_NAME]! This is [PERSON_NAME] with The Gates! We are running a LIMIT…"
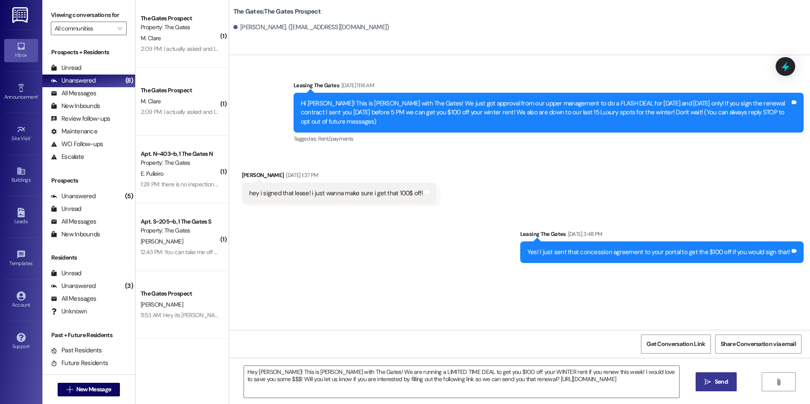
click at [705, 379] on icon "" at bounding box center [707, 382] width 6 height 7
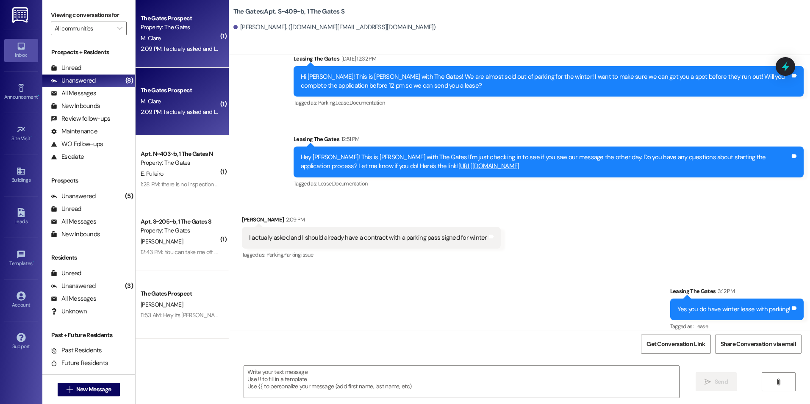
scroll to position [16347, 0]
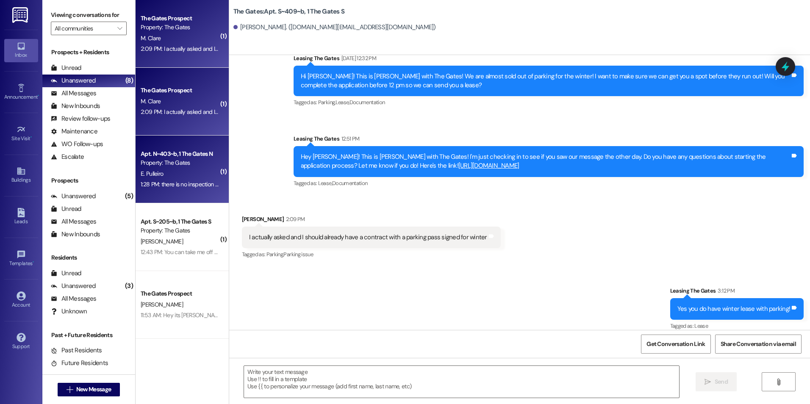
click at [183, 160] on div "Property: The Gates" at bounding box center [180, 162] width 78 height 9
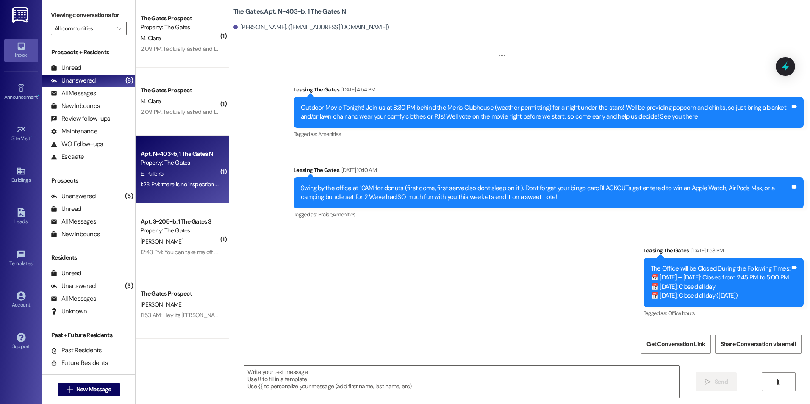
scroll to position [22553, 0]
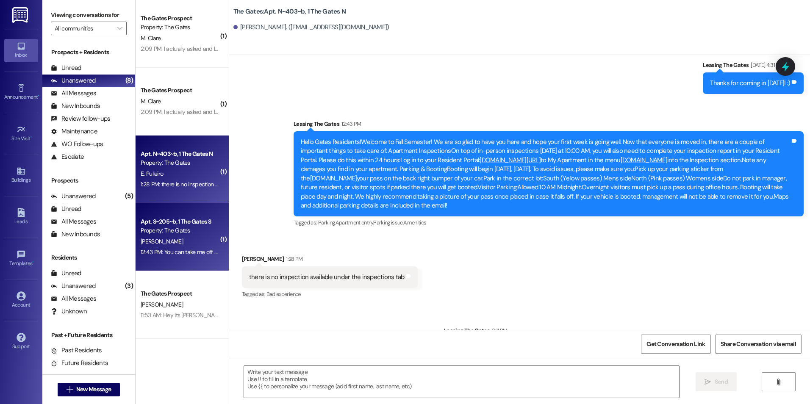
click at [166, 215] on div "Apt. S~205~b, 1 The Gates S Property: The Gates [PERSON_NAME] 12:43 PM: You can…" at bounding box center [182, 237] width 93 height 68
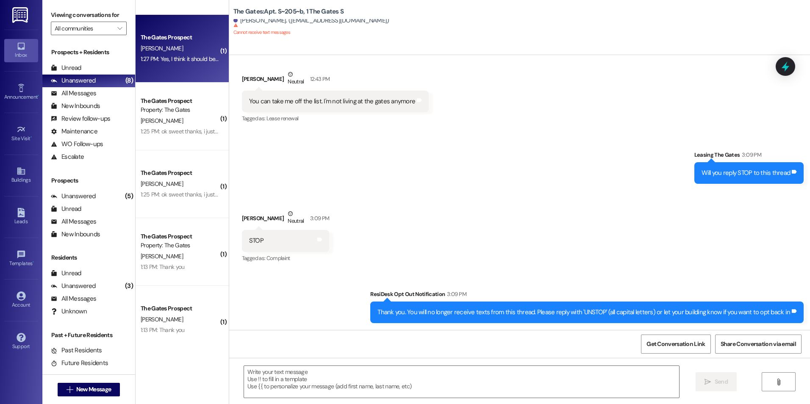
scroll to position [339, 0]
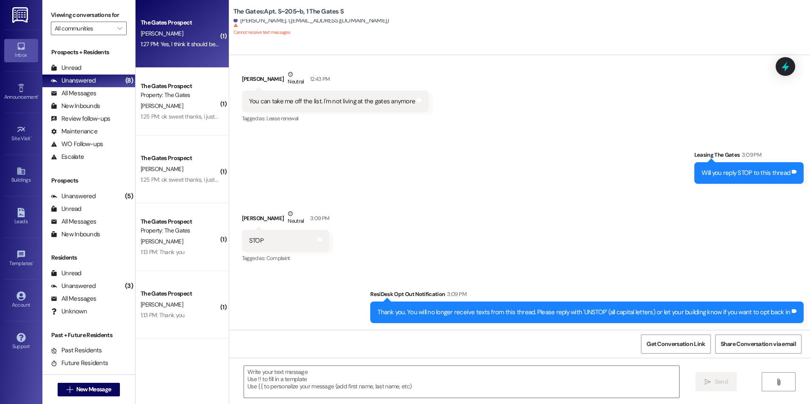
click at [214, 29] on div "The Gates Prospect [PERSON_NAME] 1:27 PM: Yes, I think it should be signed now …" at bounding box center [182, 34] width 93 height 68
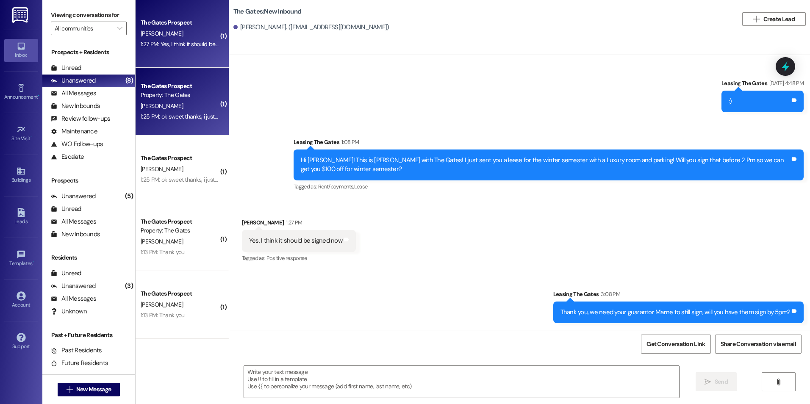
click at [212, 75] on div "The Gates Prospect Property: The Gates [PERSON_NAME] 1:25 PM: ok sweet thanks, …" at bounding box center [182, 102] width 93 height 68
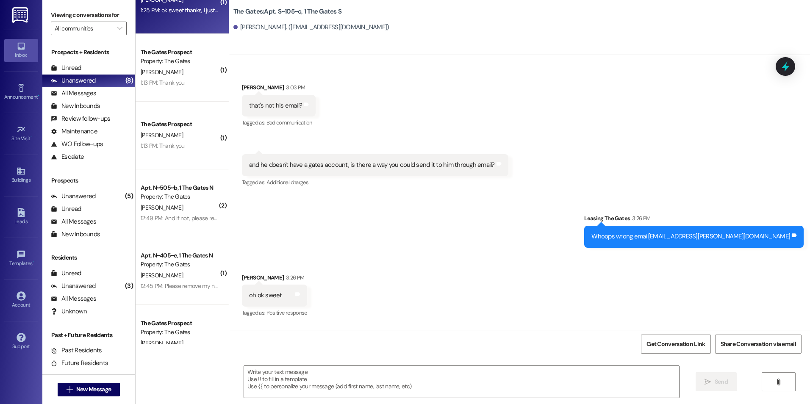
scroll to position [5651, 0]
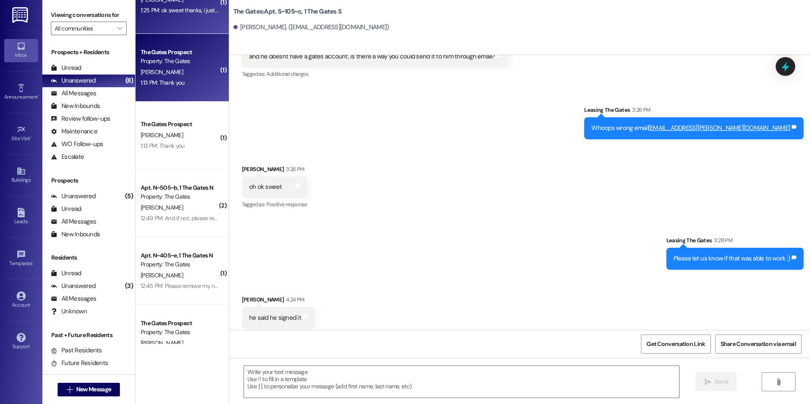
click at [182, 78] on div "1:13 PM: Thank you 1:13 PM: Thank you" at bounding box center [180, 83] width 80 height 11
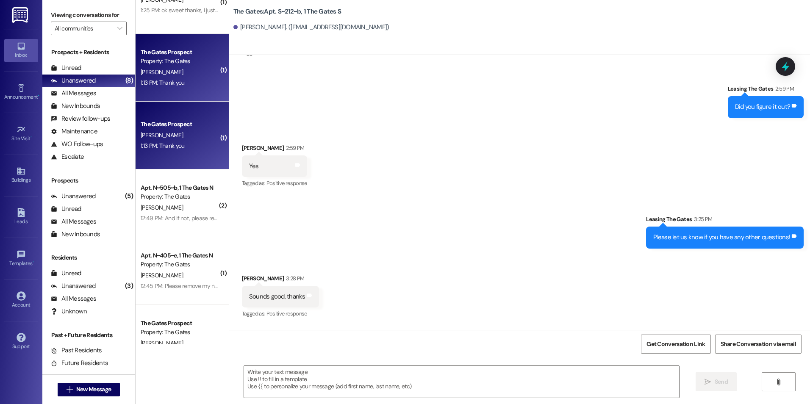
scroll to position [6620, 0]
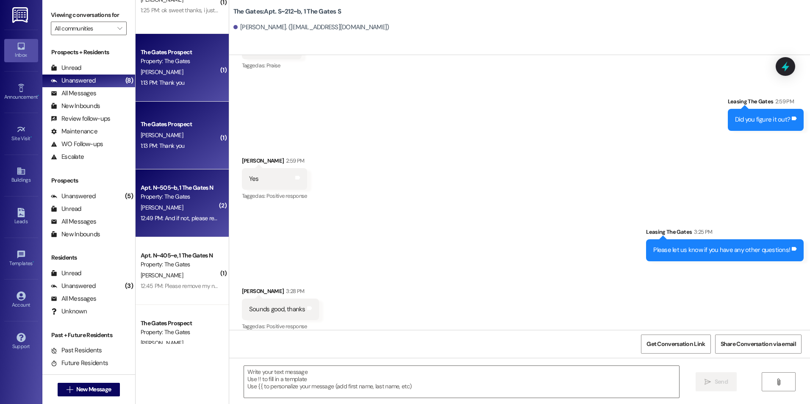
click at [175, 183] on div "Apt. N~505~b, 1 The Gates N" at bounding box center [180, 187] width 78 height 9
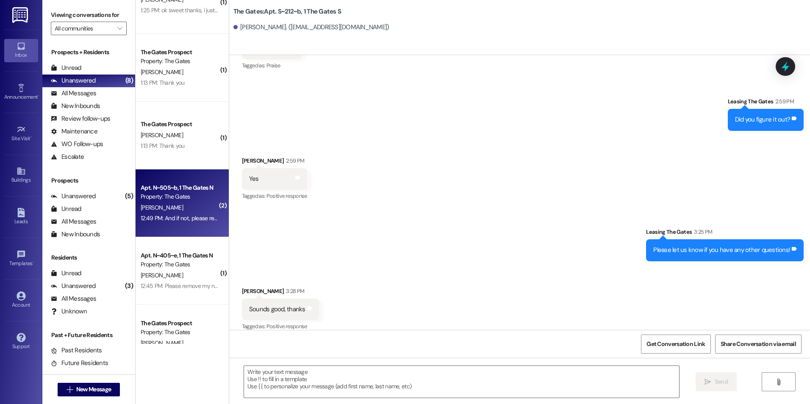
scroll to position [1679, 0]
